Goal: Book appointment/travel/reservation

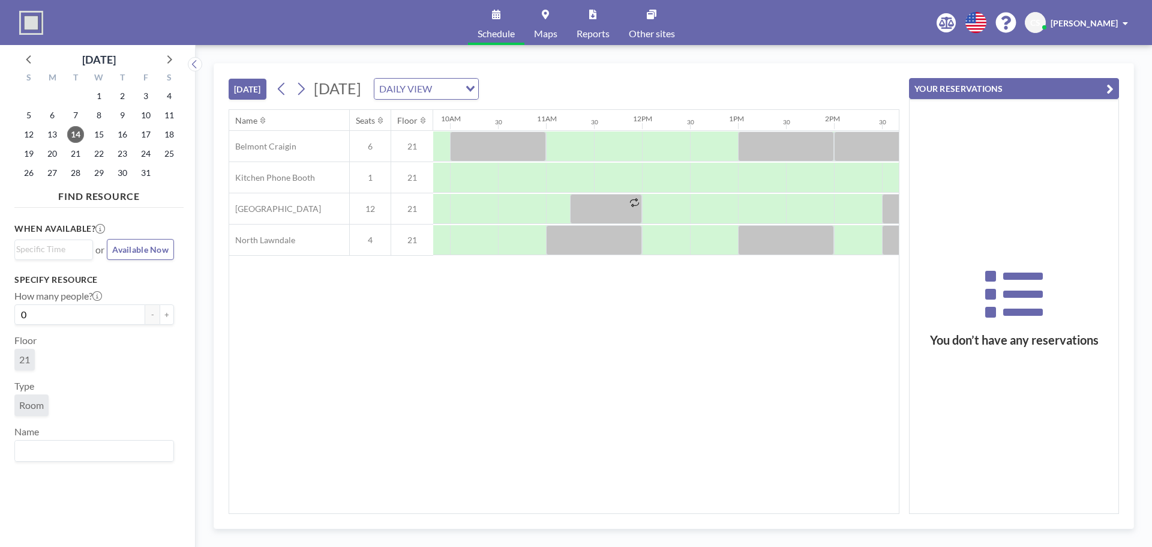
scroll to position [0, 944]
click at [746, 182] on div at bounding box center [761, 178] width 48 height 30
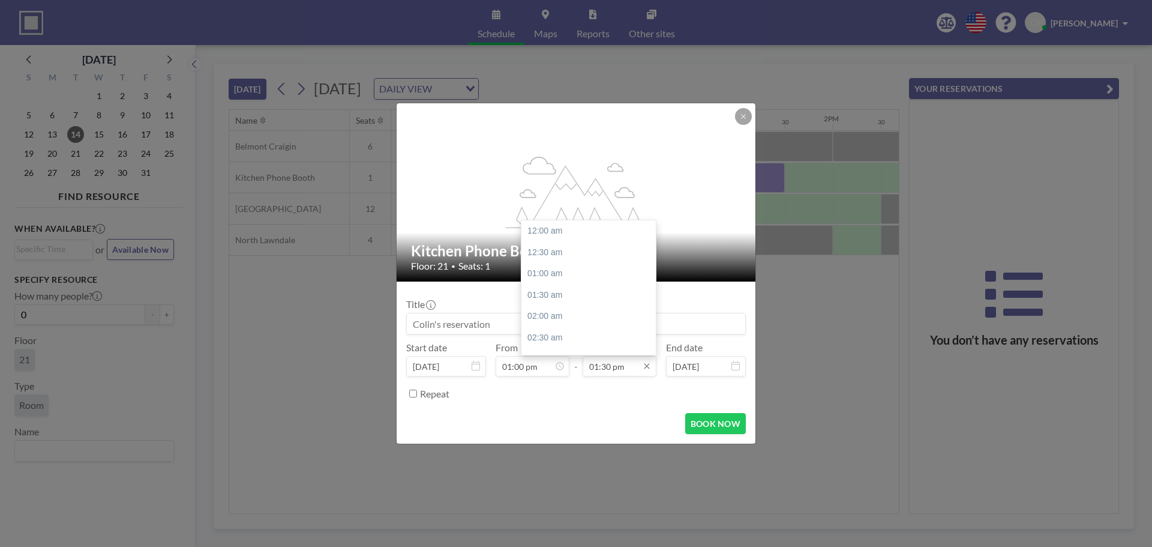
scroll to position [577, 0]
click at [594, 253] on div "02:00 pm" at bounding box center [591, 253] width 140 height 22
type input "02:00 pm"
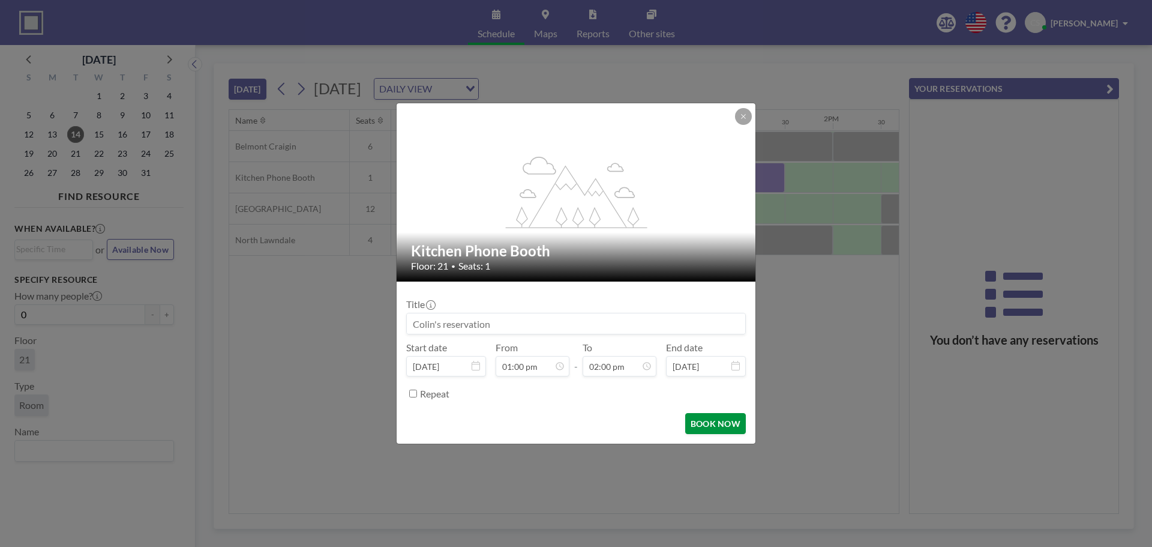
click at [709, 426] on button "BOOK NOW" at bounding box center [715, 423] width 61 height 21
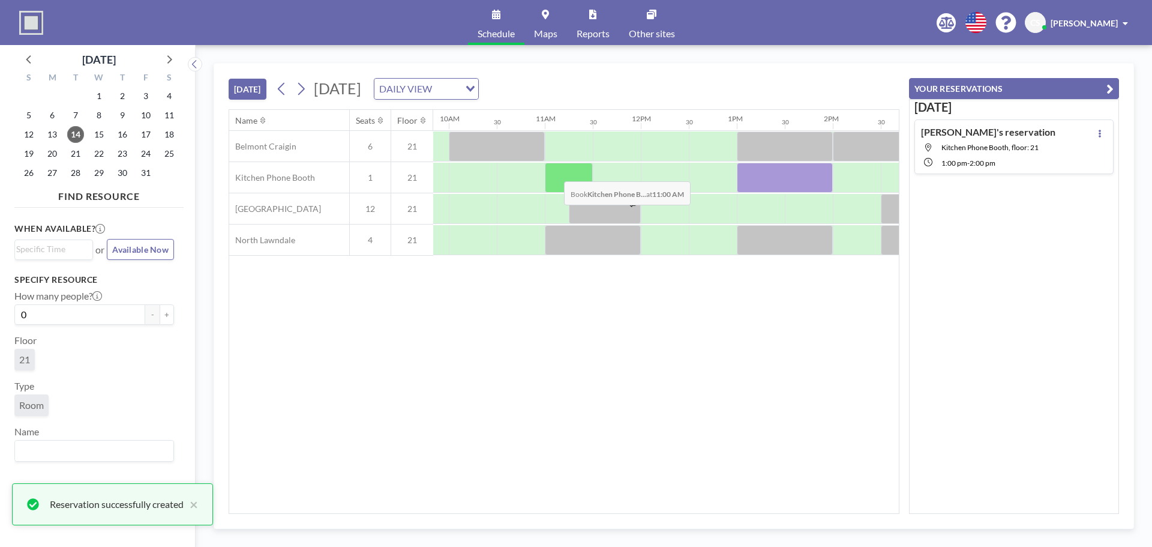
click at [554, 172] on div at bounding box center [569, 178] width 48 height 30
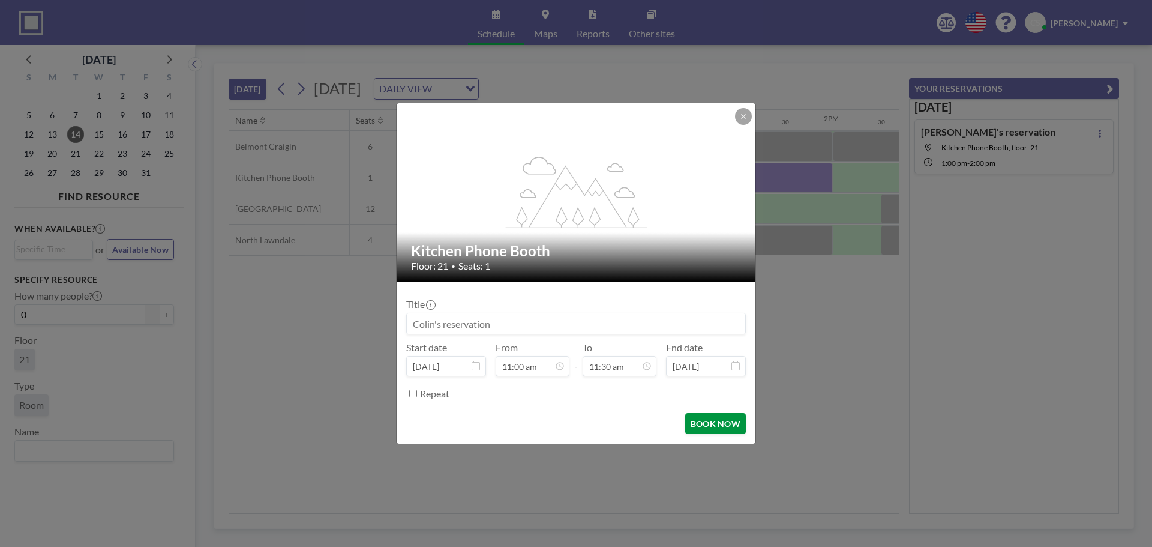
click at [720, 429] on button "BOOK NOW" at bounding box center [715, 423] width 61 height 21
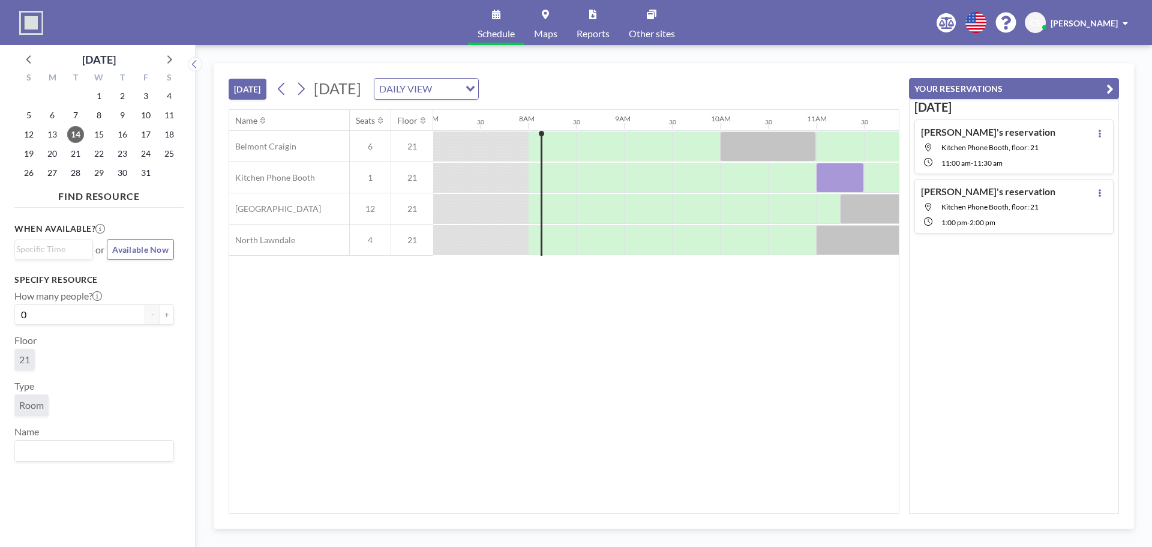
scroll to position [0, 653]
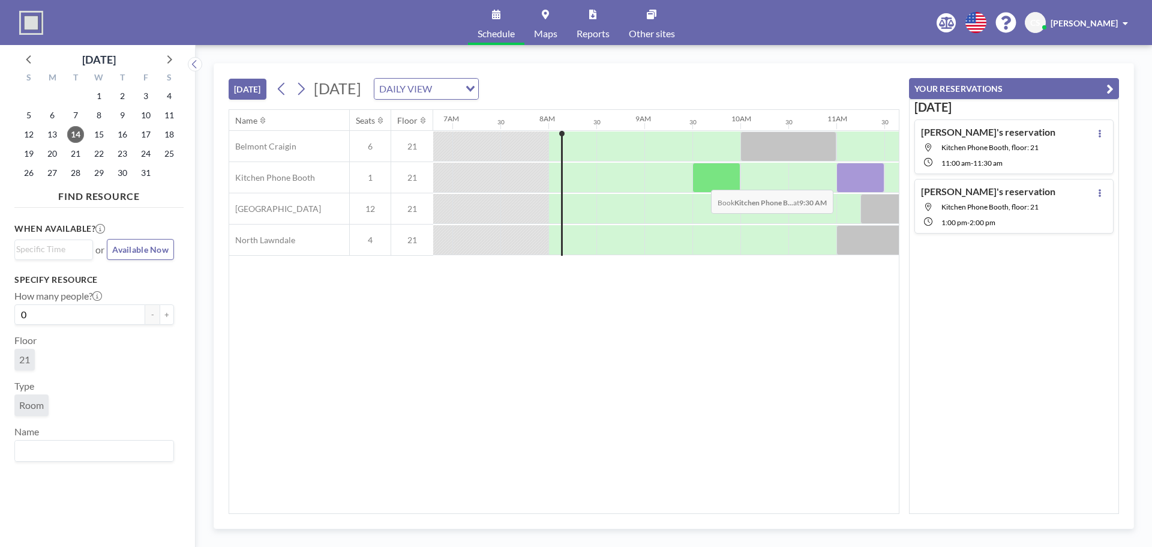
click at [701, 181] on div at bounding box center [716, 178] width 48 height 30
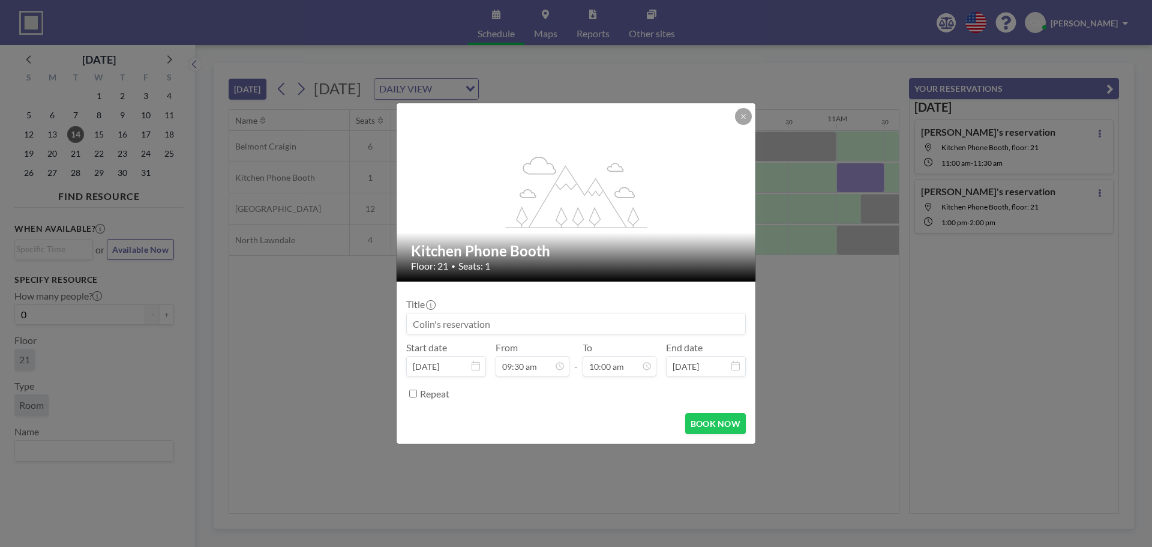
scroll to position [427, 0]
click at [715, 419] on button "BOOK NOW" at bounding box center [715, 423] width 61 height 21
